Goal: Task Accomplishment & Management: Manage account settings

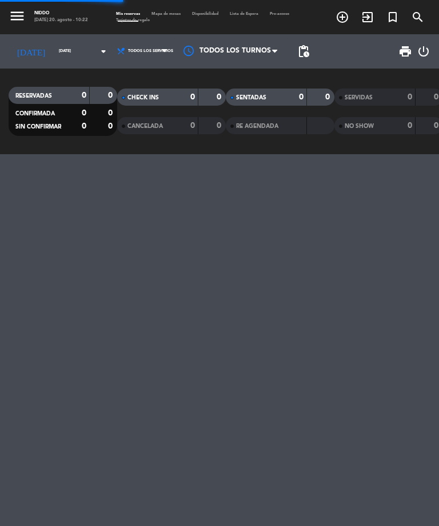
select select "es"
click at [65, 50] on input "[DATE]" at bounding box center [83, 51] width 60 height 16
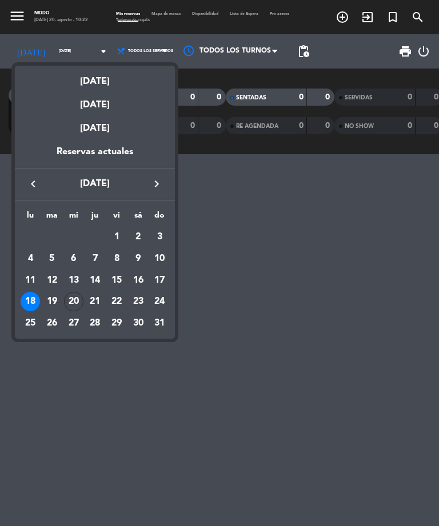
click at [73, 300] on div "20" at bounding box center [73, 301] width 19 height 19
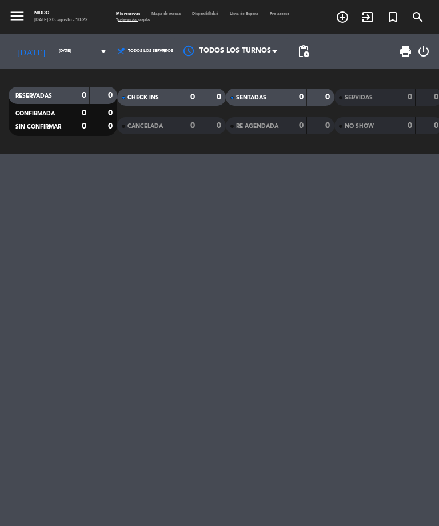
type input "[DATE]"
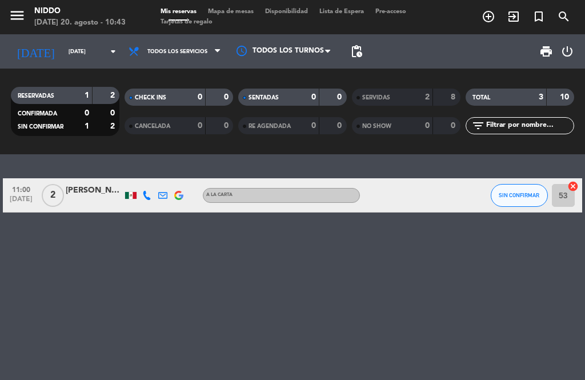
click at [25, 127] on span "SIN CONFIRMAR" at bounding box center [41, 127] width 46 height 6
click at [63, 130] on span "SIN CONFIRMAR" at bounding box center [41, 127] width 46 height 6
click at [43, 130] on span "SIN CONFIRMAR" at bounding box center [41, 127] width 46 height 6
click at [34, 129] on span "SIN CONFIRMAR" at bounding box center [41, 127] width 46 height 6
click at [25, 11] on icon "menu" at bounding box center [17, 15] width 17 height 17
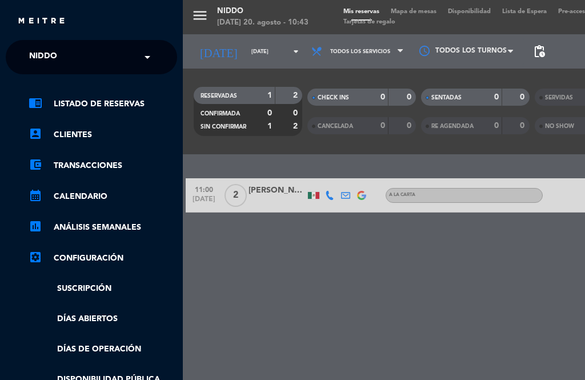
click at [116, 131] on link "account_box Clientes" at bounding box center [103, 135] width 149 height 14
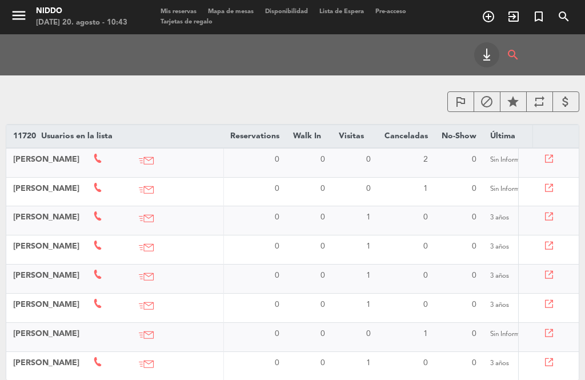
click at [13, 15] on icon "menu" at bounding box center [18, 15] width 17 height 17
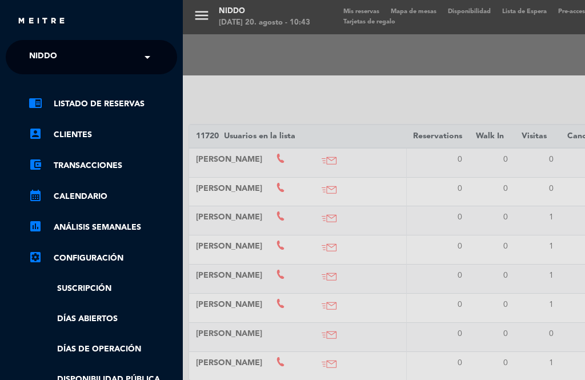
click at [134, 167] on link "account_balance_wallet Transacciones" at bounding box center [103, 166] width 149 height 14
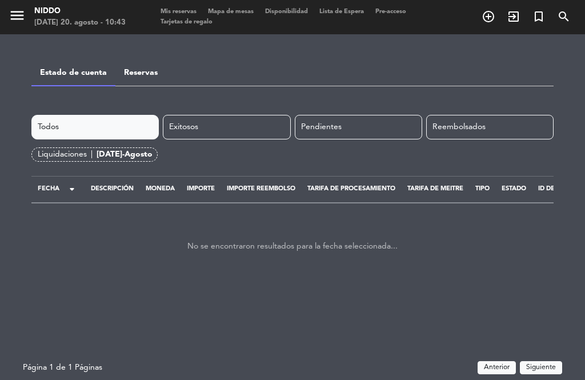
click at [21, 13] on icon "menu" at bounding box center [17, 15] width 17 height 17
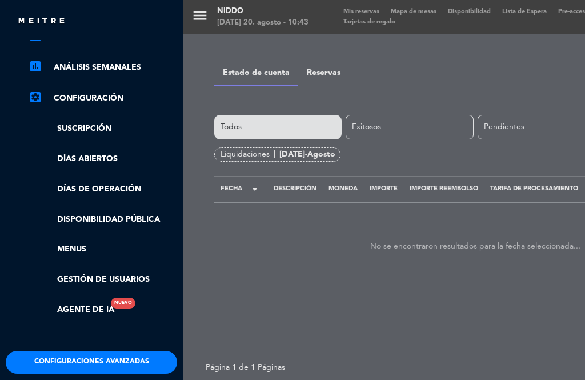
scroll to position [159, 0]
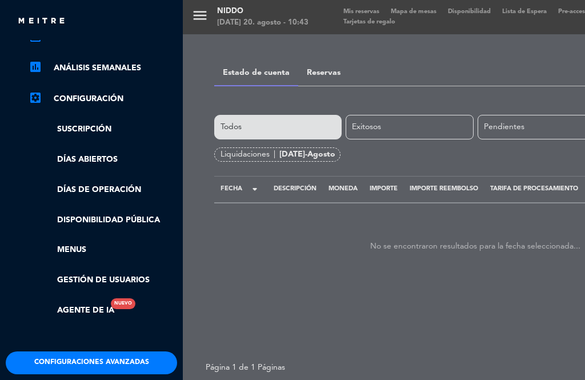
click at [140, 162] on link "Días abiertos" at bounding box center [103, 159] width 149 height 13
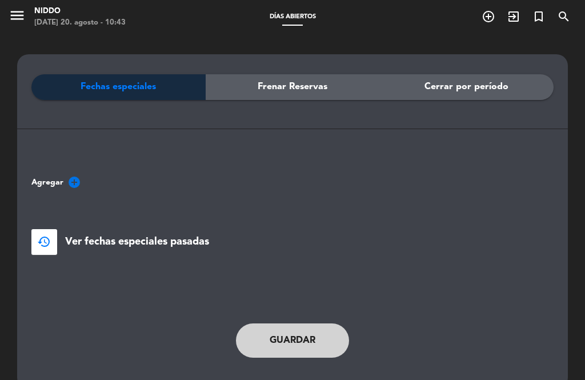
click at [15, 15] on icon "menu" at bounding box center [17, 15] width 17 height 17
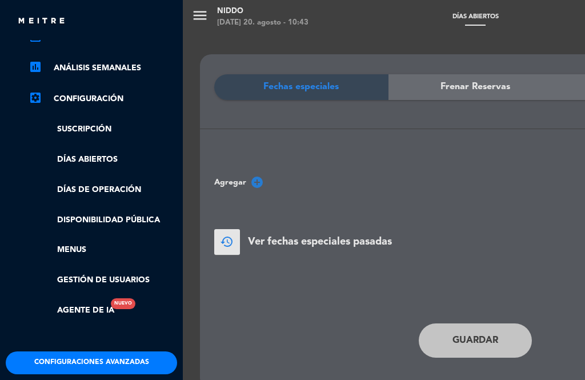
click at [129, 190] on link "Días de Operación" at bounding box center [103, 189] width 149 height 13
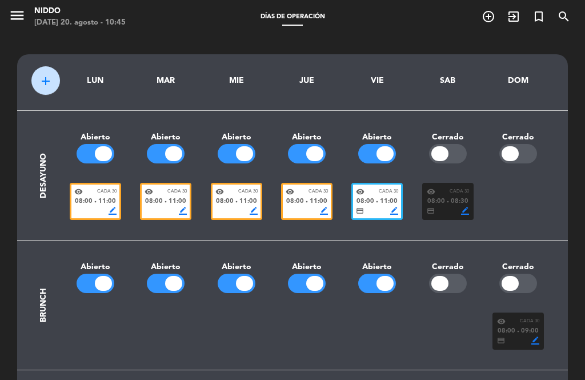
click at [15, 18] on icon "menu" at bounding box center [17, 15] width 17 height 17
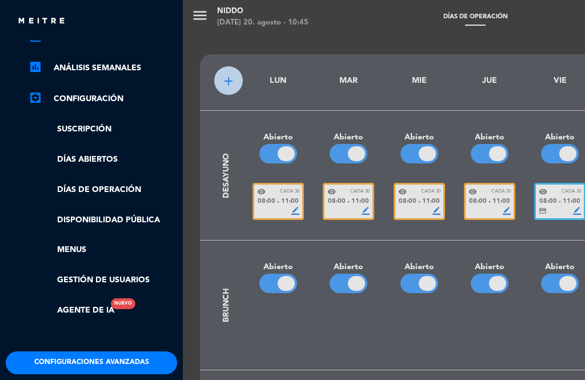
click at [82, 306] on link "Agente de IA Nuevo" at bounding box center [72, 310] width 86 height 13
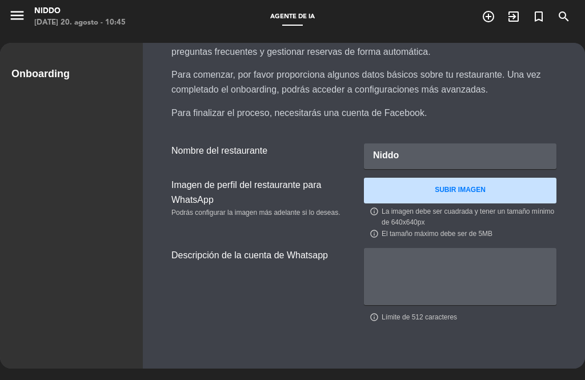
click at [18, 18] on icon "menu" at bounding box center [17, 15] width 17 height 17
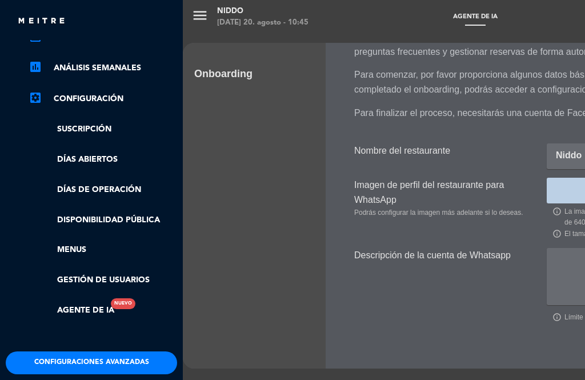
click at [85, 218] on link "Disponibilidad pública" at bounding box center [103, 220] width 149 height 13
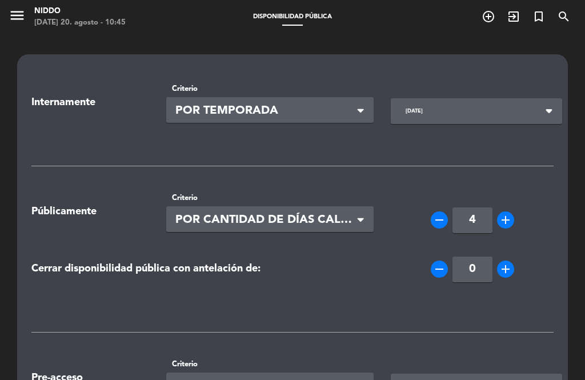
click at [11, 25] on button "menu" at bounding box center [17, 17] width 17 height 21
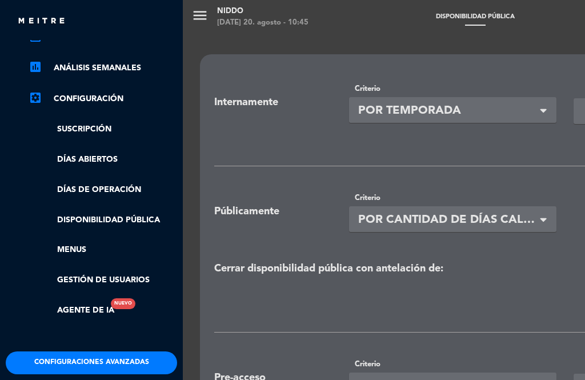
click at [82, 189] on link "Días de Operación" at bounding box center [103, 189] width 149 height 13
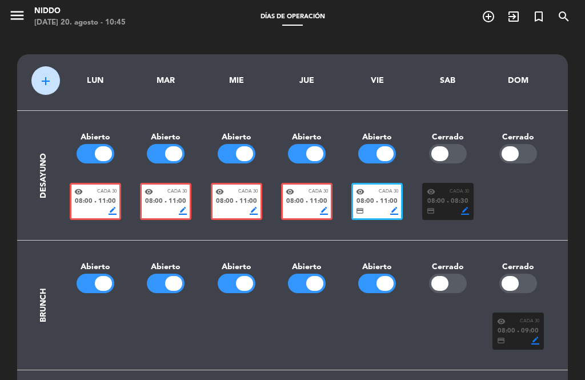
click at [83, 198] on span "08:00" at bounding box center [84, 202] width 18 height 10
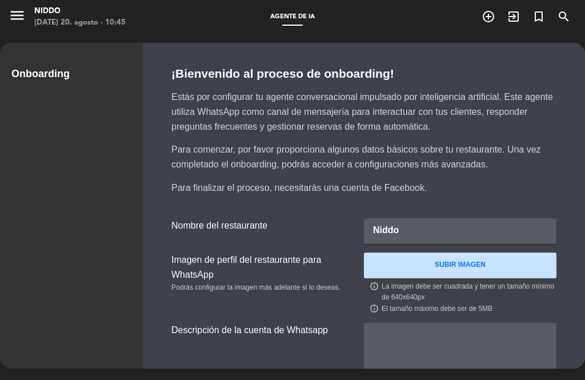
click at [15, 22] on icon "menu" at bounding box center [17, 15] width 17 height 17
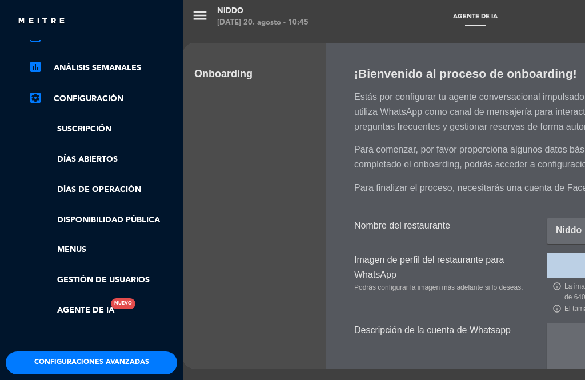
click at [85, 185] on link "Días de Operación" at bounding box center [103, 189] width 149 height 13
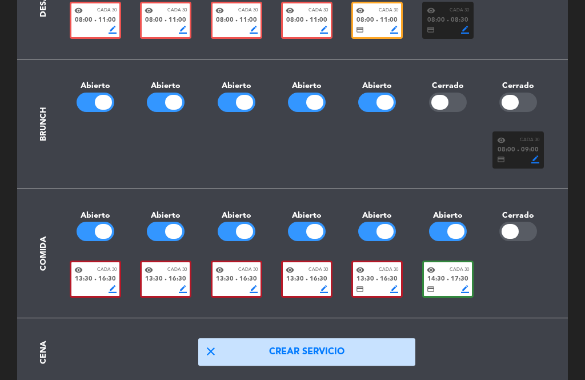
scroll to position [181, 0]
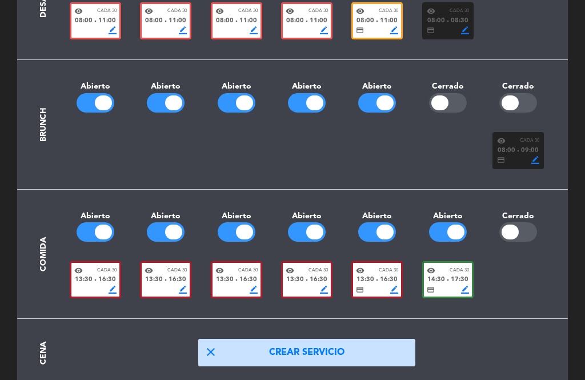
click at [97, 225] on div at bounding box center [103, 232] width 17 height 15
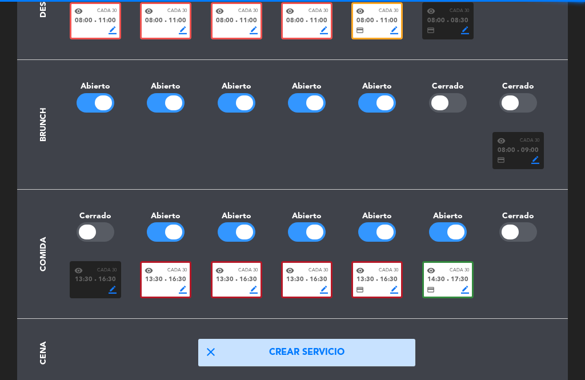
click at [85, 222] on div at bounding box center [96, 231] width 38 height 19
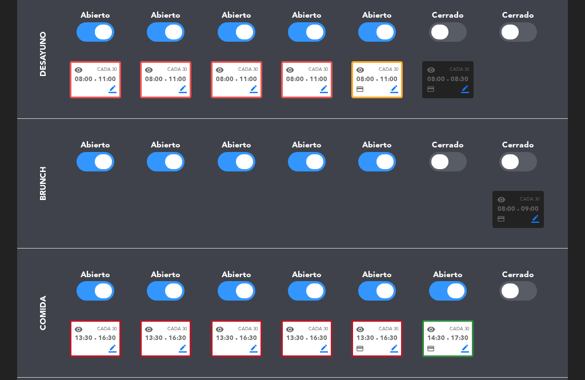
scroll to position [65, 0]
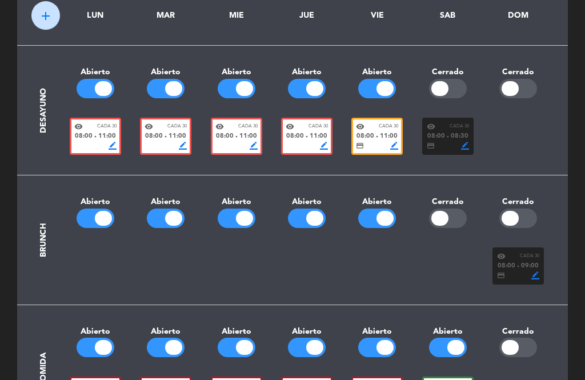
click at [93, 94] on div at bounding box center [96, 88] width 38 height 19
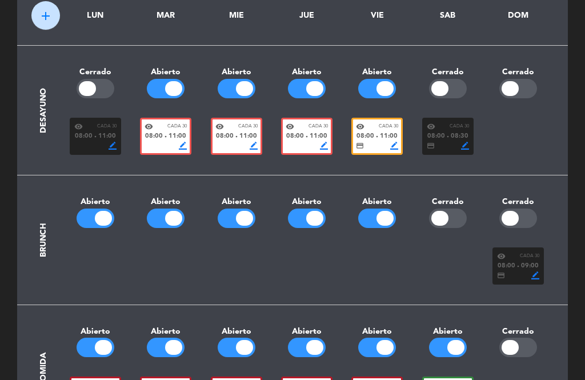
click at [167, 85] on div at bounding box center [173, 88] width 17 height 15
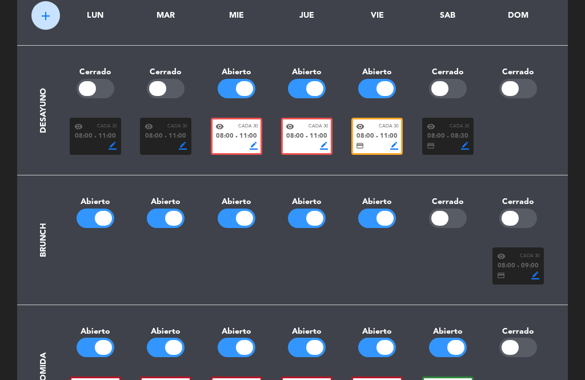
click at [95, 90] on div at bounding box center [96, 88] width 38 height 19
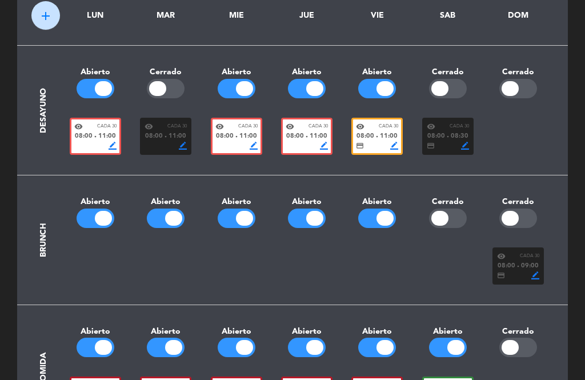
click at [155, 90] on div at bounding box center [157, 88] width 17 height 15
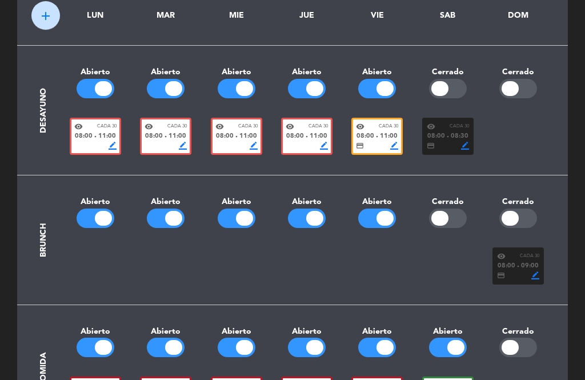
click at [94, 152] on div "visibility Cada 30 08:00 fiber_manual_record 11:00 border_color" at bounding box center [95, 136] width 51 height 37
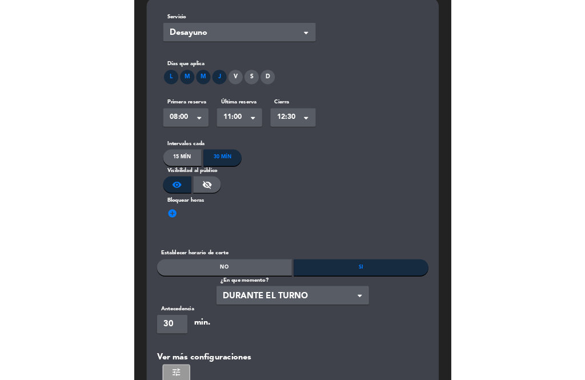
scroll to position [126, 0]
